Goal: Obtain resource: Obtain resource

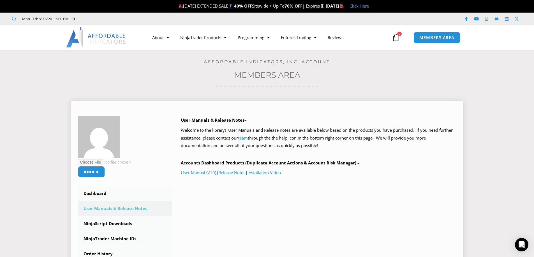
scroll to position [93, 0]
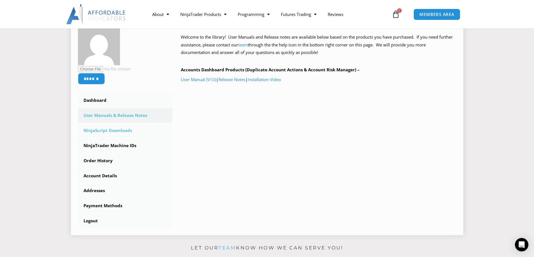
click at [103, 129] on link "NinjaScript Downloads" at bounding box center [125, 131] width 95 height 15
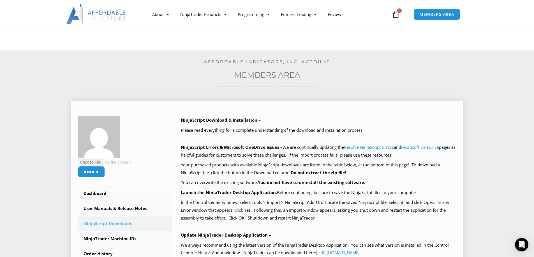
scroll to position [93, 0]
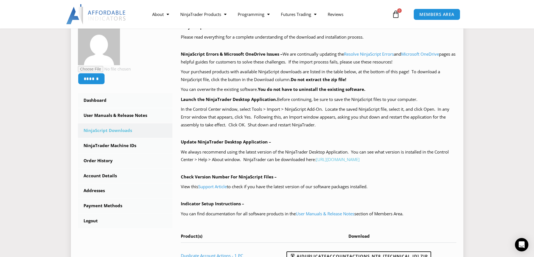
click at [359, 159] on link "https://account.ninjatrader.com/download" at bounding box center [338, 160] width 44 height 6
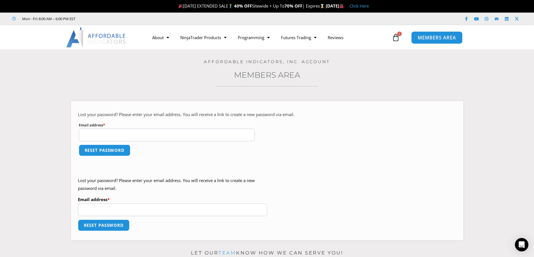
click at [434, 35] on span "MEMBERS AREA" at bounding box center [436, 37] width 38 height 5
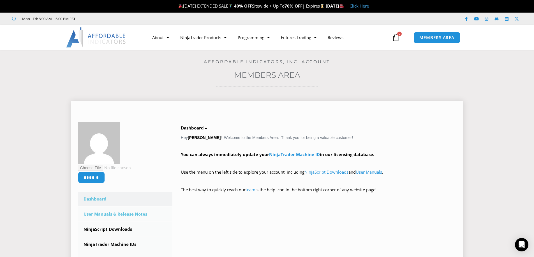
click at [107, 215] on link "User Manuals & Release Notes" at bounding box center [125, 214] width 95 height 15
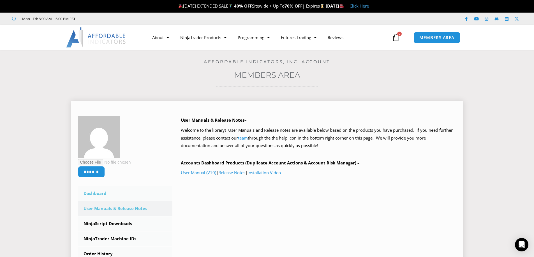
click at [92, 192] on link "Dashboard" at bounding box center [125, 194] width 95 height 15
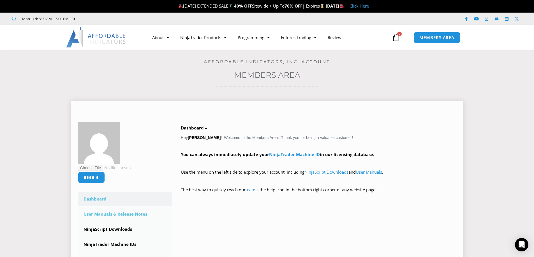
click at [106, 213] on link "User Manuals & Release Notes" at bounding box center [125, 214] width 95 height 15
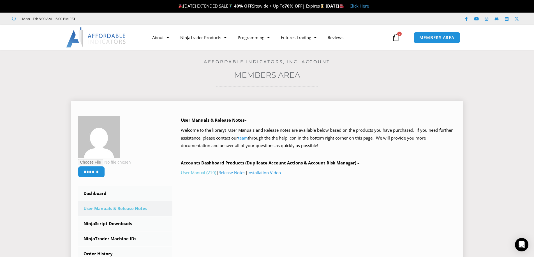
click at [198, 172] on link "User Manual (V10)" at bounding box center [198, 173] width 35 height 6
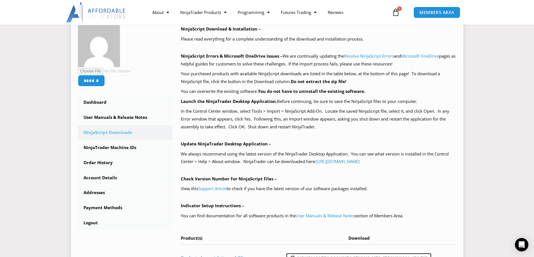
scroll to position [93, 0]
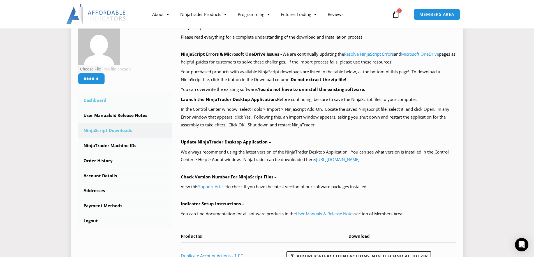
click at [96, 100] on link "Dashboard" at bounding box center [125, 100] width 95 height 15
